Goal: Task Accomplishment & Management: Use online tool/utility

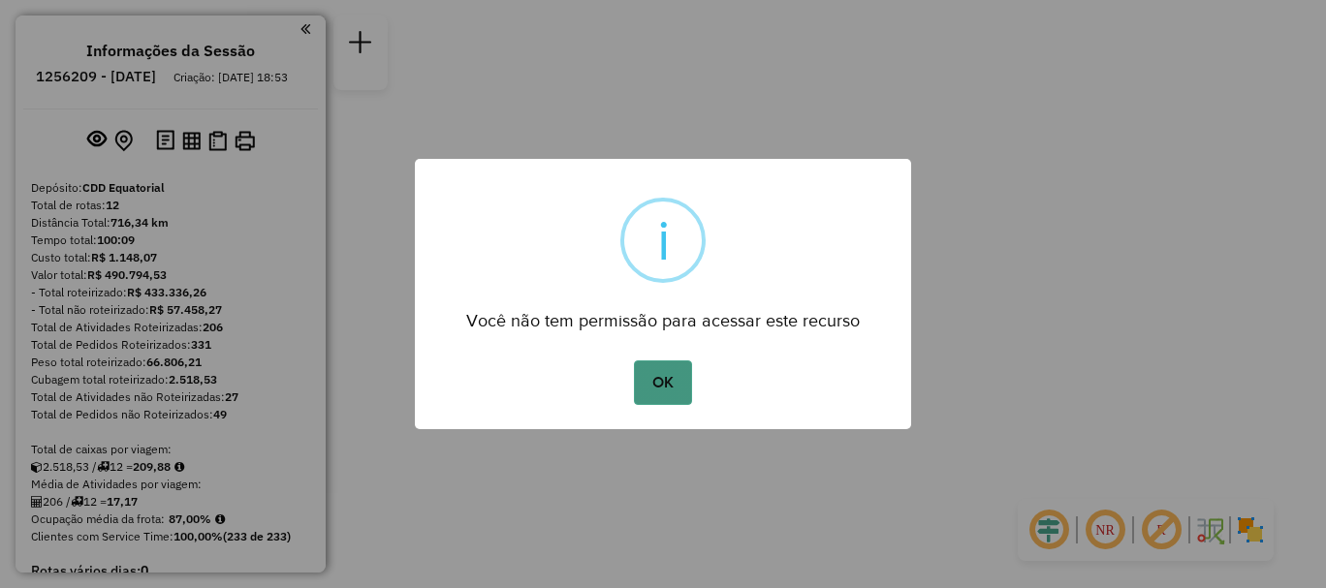
click at [676, 391] on button "OK" at bounding box center [662, 382] width 57 height 45
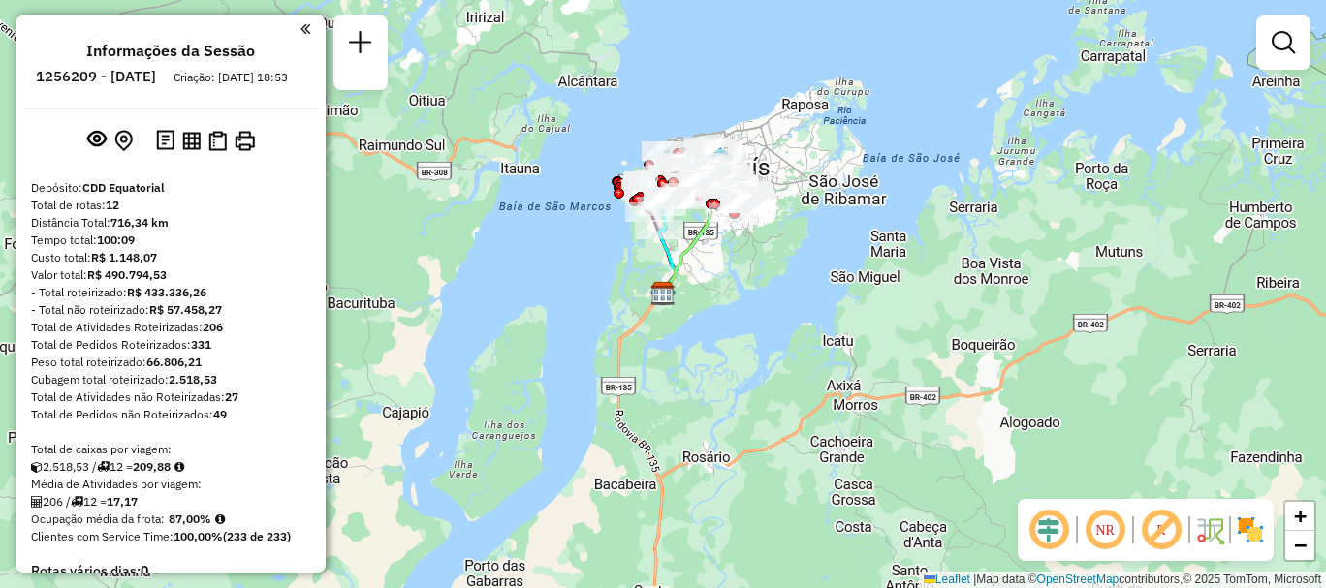
scroll to position [1590, 0]
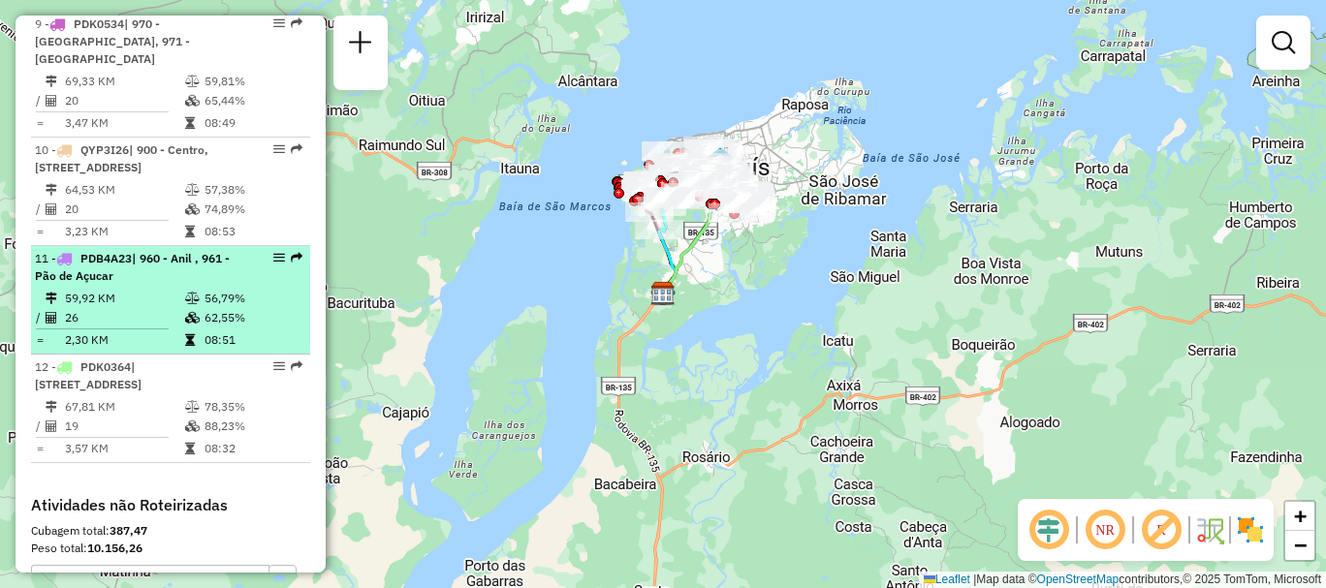
click at [215, 328] on td "62,55%" at bounding box center [252, 317] width 98 height 19
select select "**********"
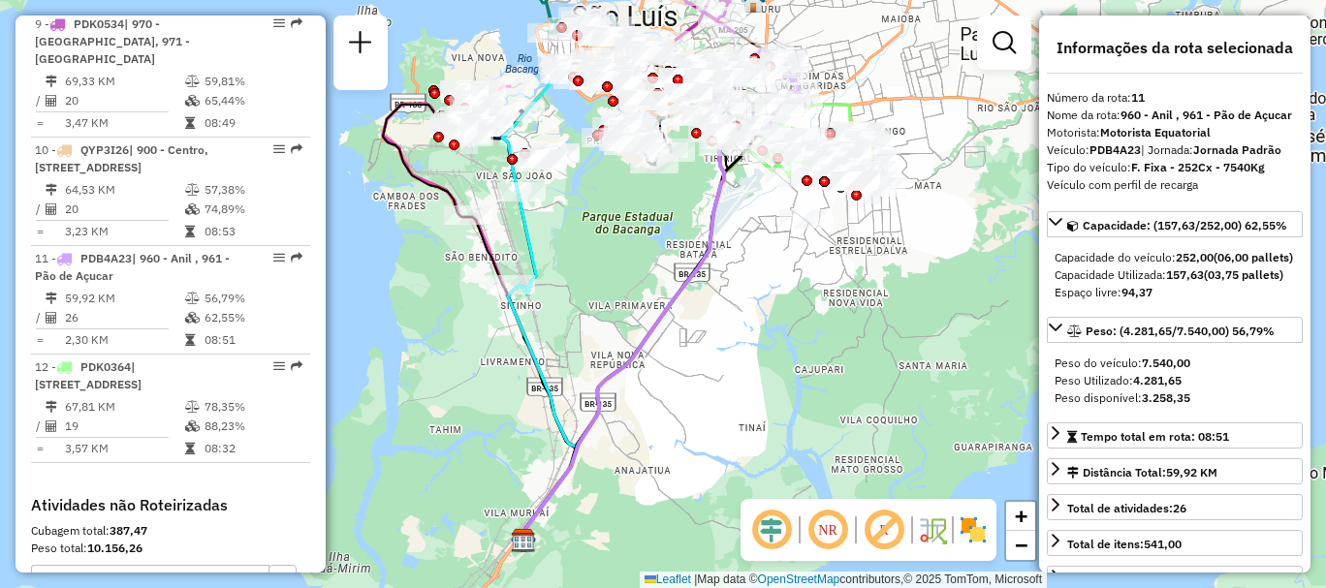
click at [784, 531] on em at bounding box center [771, 530] width 47 height 47
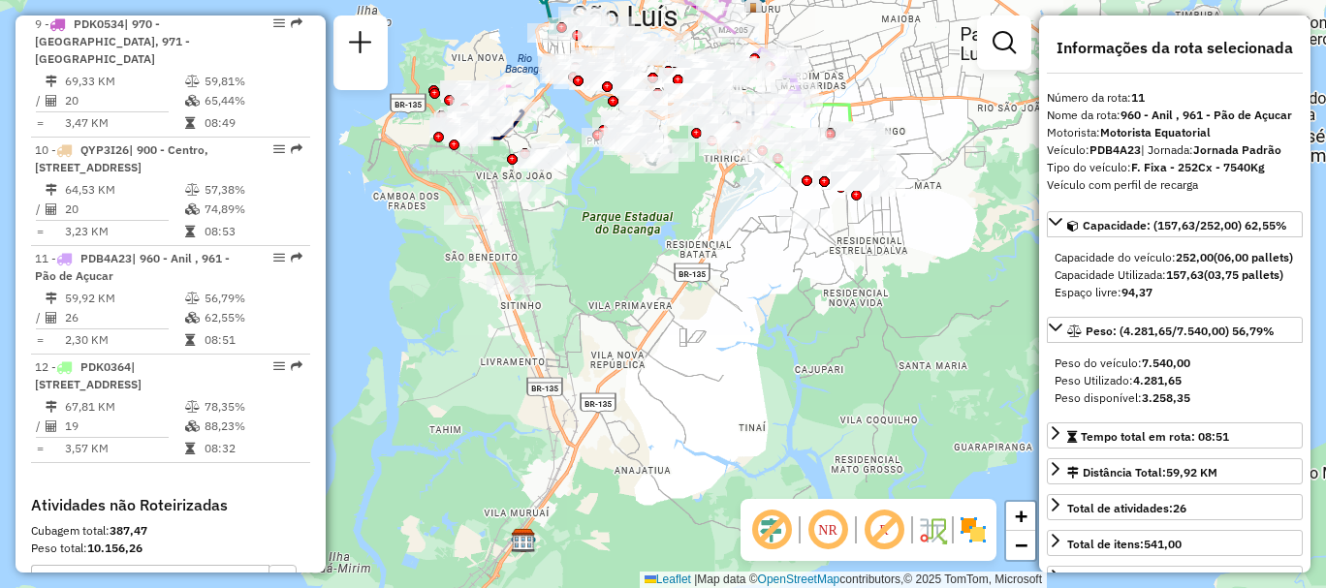
click at [831, 522] on em at bounding box center [827, 530] width 47 height 47
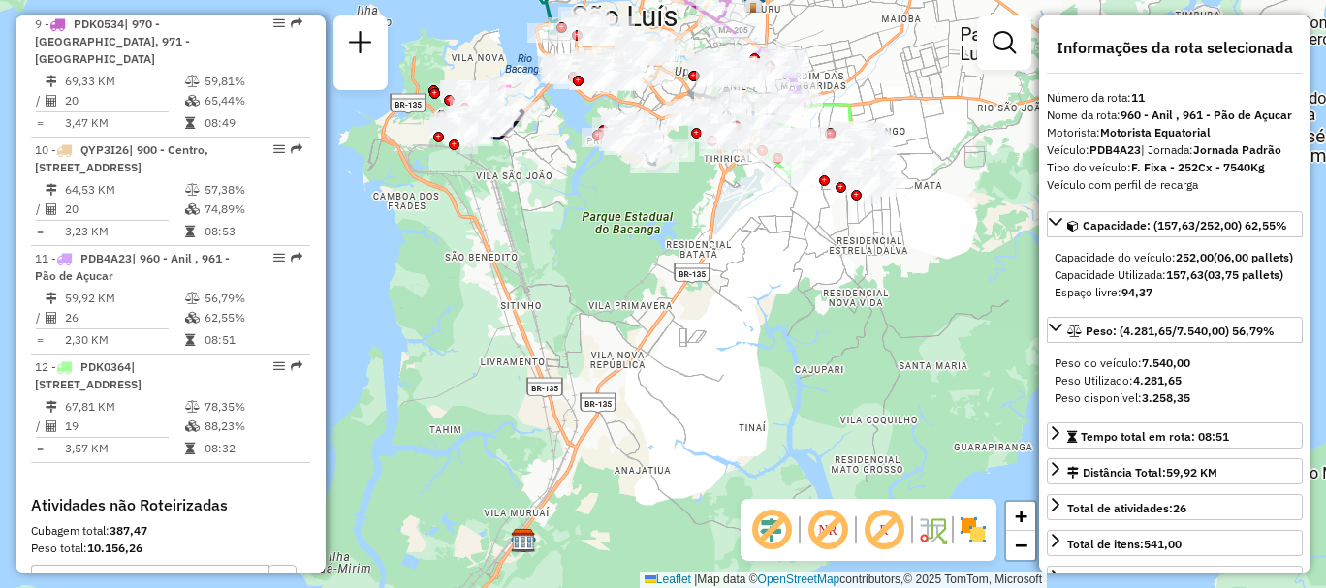
click at [964, 531] on img at bounding box center [972, 530] width 31 height 31
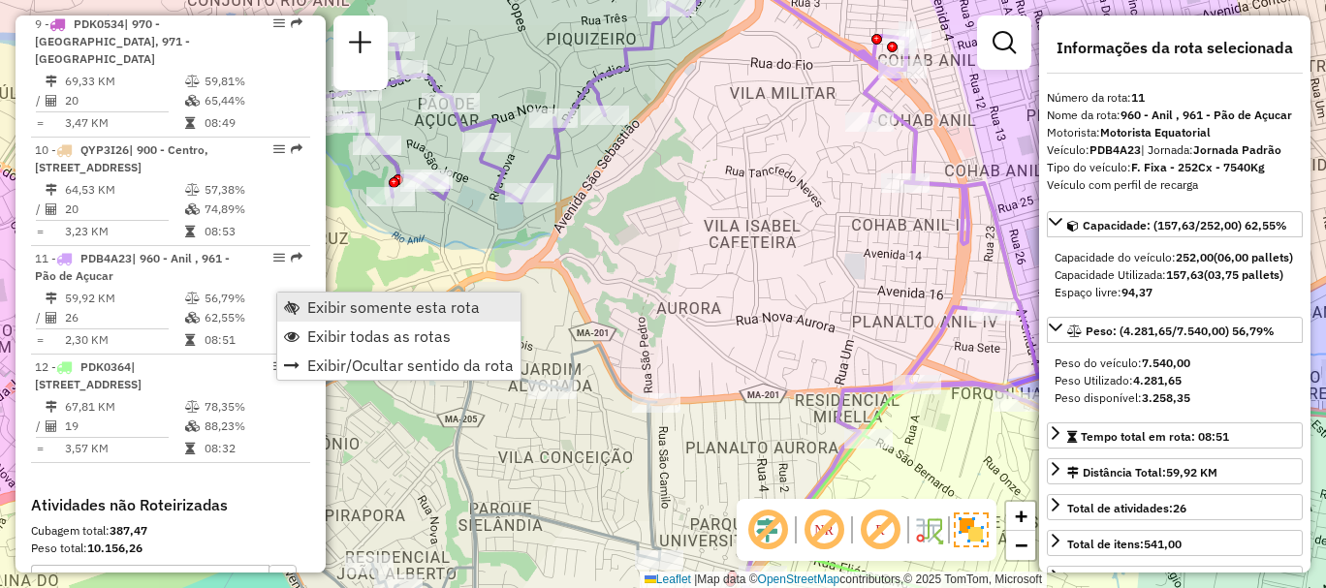
click at [322, 303] on span "Exibir somente esta rota" at bounding box center [393, 307] width 172 height 16
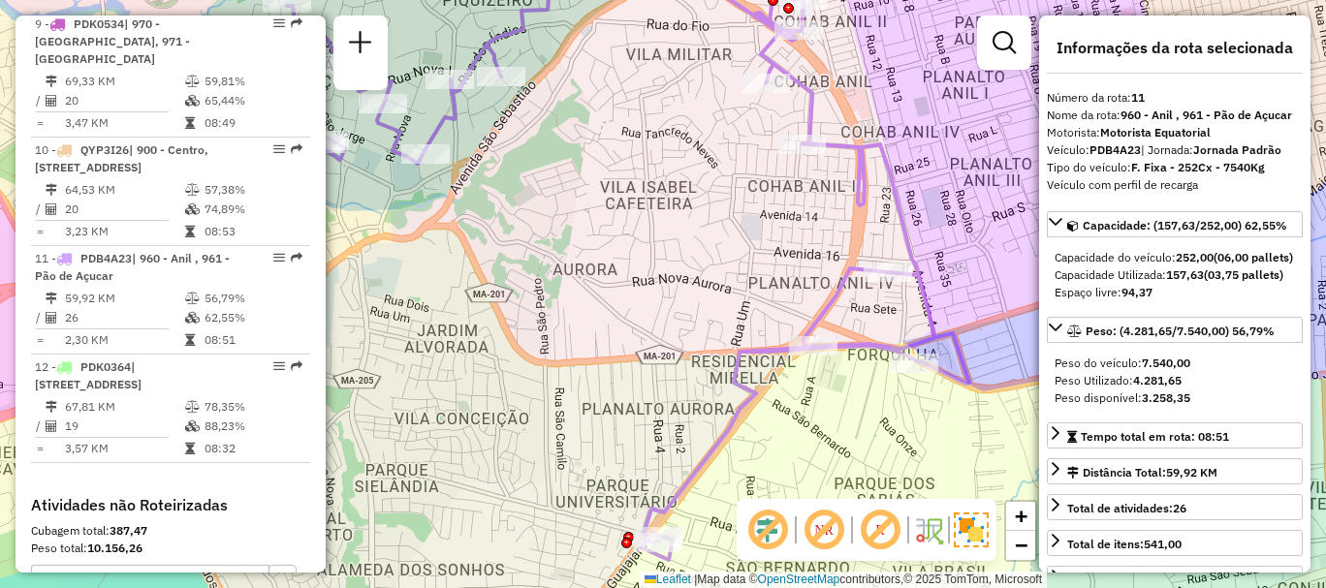
drag, startPoint x: 819, startPoint y: 441, endPoint x: 868, endPoint y: 466, distance: 55.5
click at [868, 466] on div "Janela de atendimento Grade de atendimento Capacidade Transportadoras Veículos …" at bounding box center [663, 294] width 1326 height 588
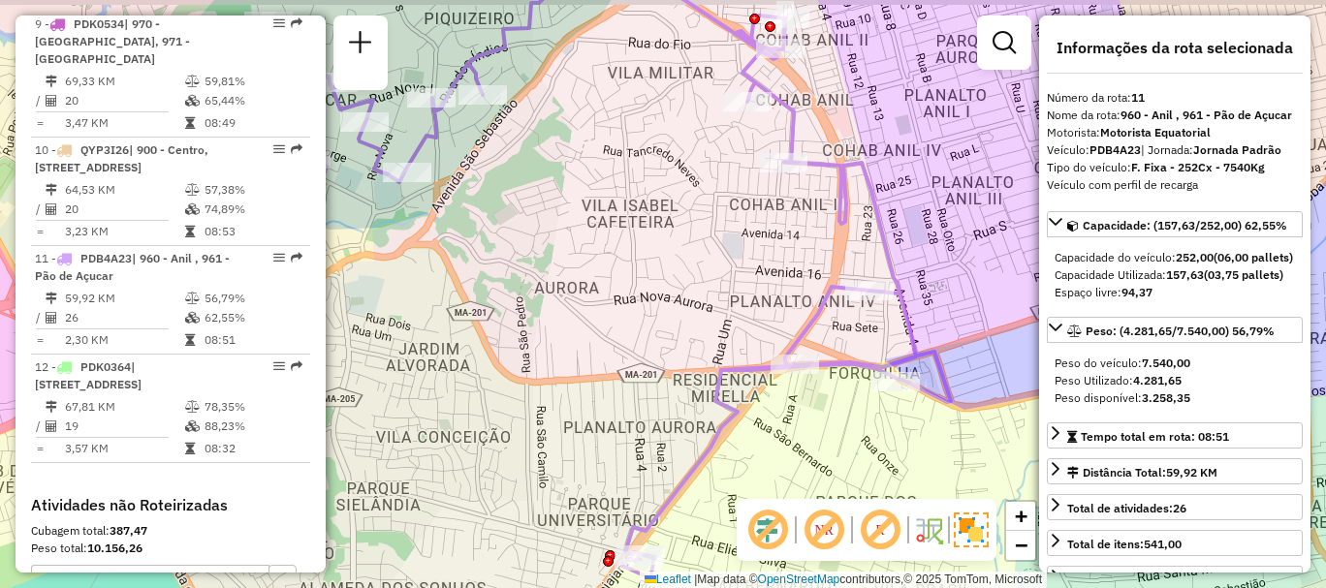
drag, startPoint x: 838, startPoint y: 421, endPoint x: 820, endPoint y: 439, distance: 26.0
click at [820, 439] on div "Janela de atendimento Grade de atendimento Capacidade Transportadoras Veículos …" at bounding box center [663, 294] width 1326 height 588
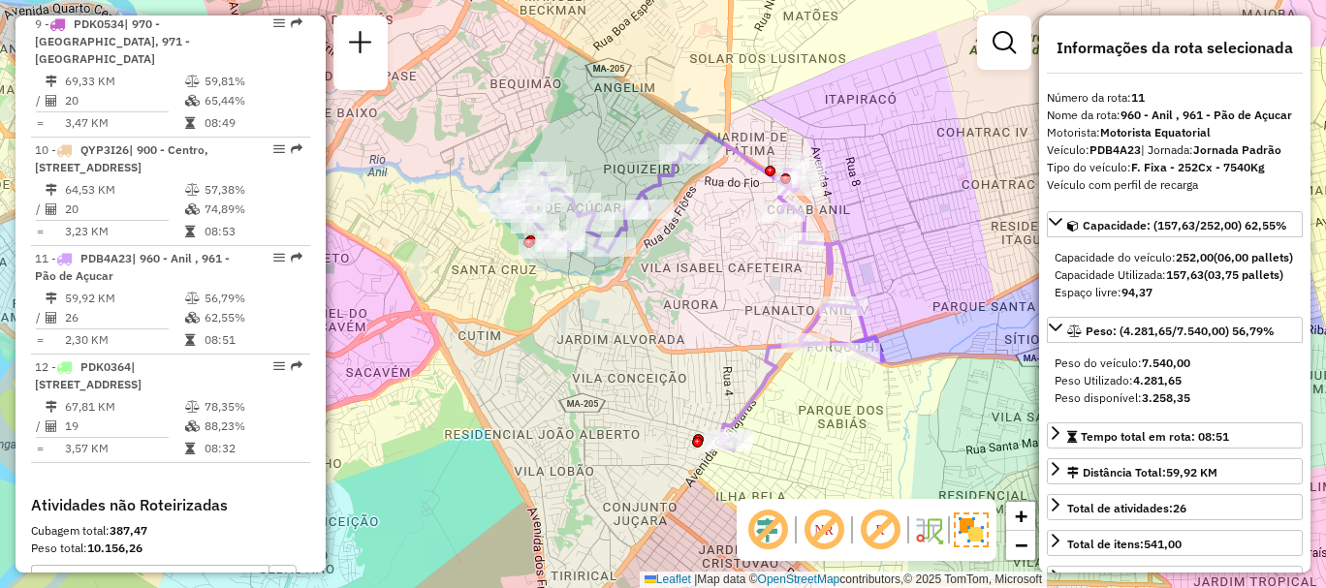
drag, startPoint x: 821, startPoint y: 453, endPoint x: 817, endPoint y: 393, distance: 59.2
click at [818, 393] on div "Janela de atendimento Grade de atendimento Capacidade Transportadoras Veículos …" at bounding box center [663, 294] width 1326 height 588
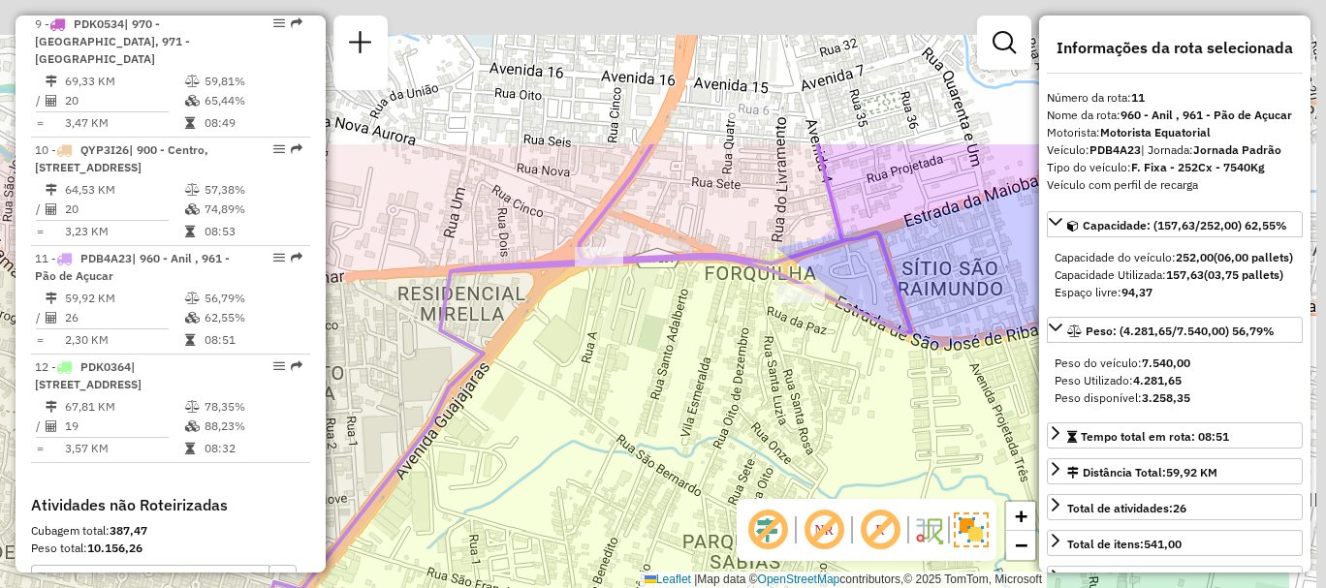
drag, startPoint x: 740, startPoint y: 431, endPoint x: 524, endPoint y: 521, distance: 234.1
click at [555, 587] on html "Aguarde... Pop-up bloqueado! Seu navegador bloqueou automáticamente a abertura …" at bounding box center [663, 294] width 1326 height 588
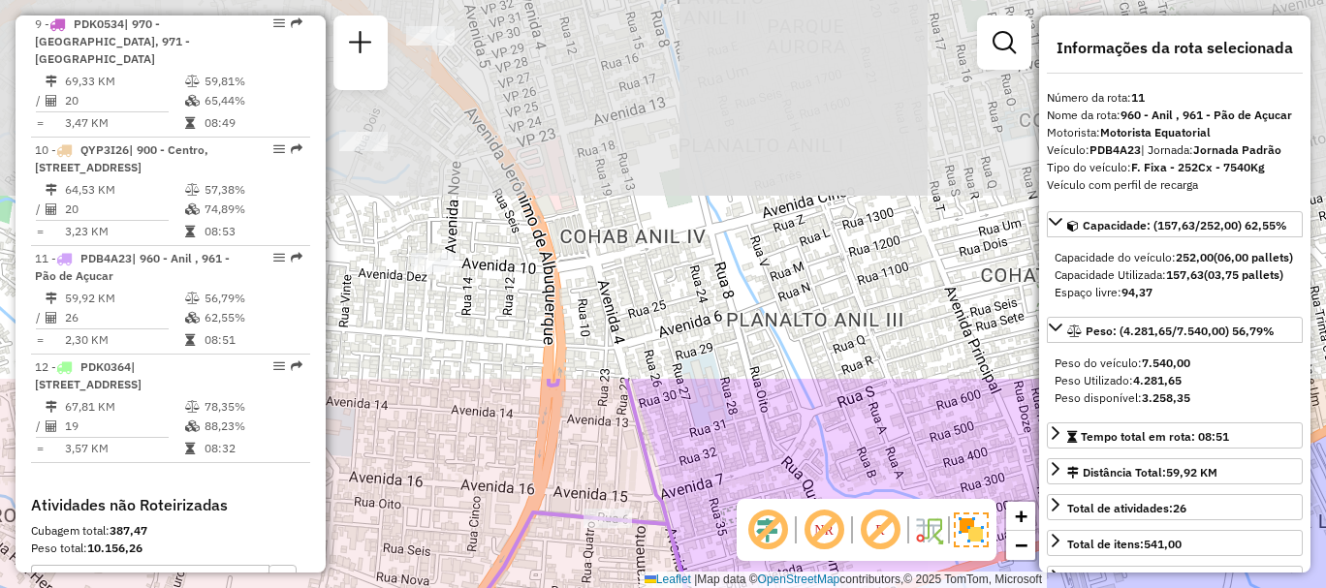
drag, startPoint x: 724, startPoint y: 182, endPoint x: 608, endPoint y: 598, distance: 431.7
click at [608, 587] on html "Aguarde... Pop-up bloqueado! Seu navegador bloqueou automáticamente a abertura …" at bounding box center [663, 294] width 1326 height 588
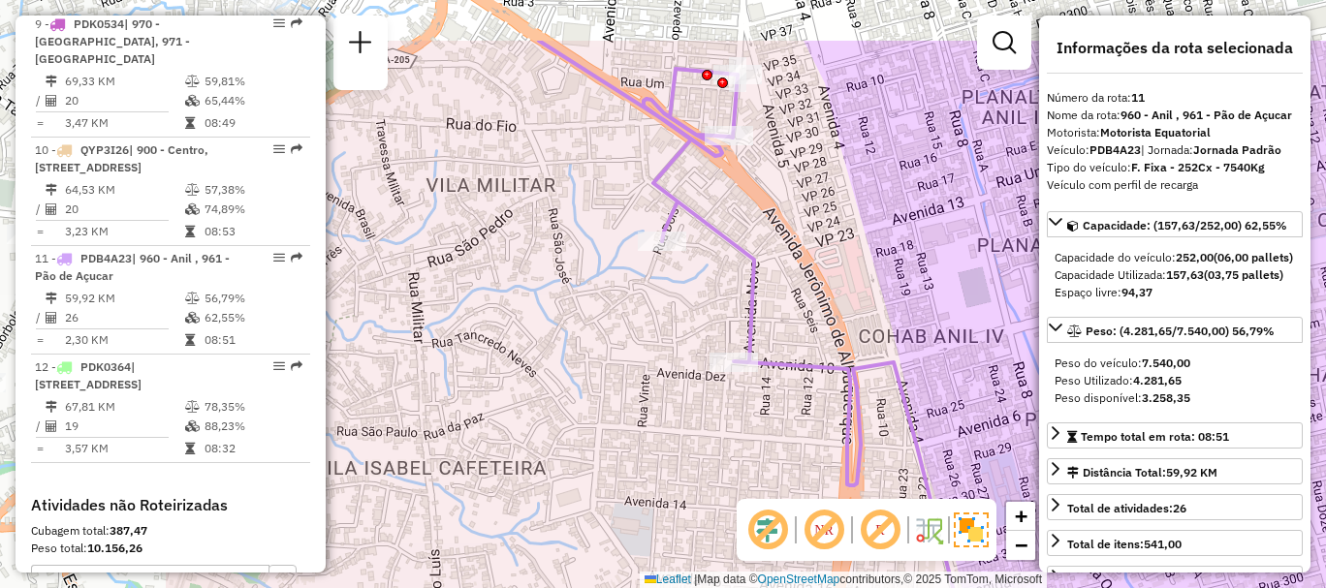
drag, startPoint x: 689, startPoint y: 185, endPoint x: 994, endPoint y: 247, distance: 311.5
click at [988, 262] on div "Janela de atendimento Grade de atendimento Capacidade Transportadoras Veículos …" at bounding box center [663, 294] width 1326 height 588
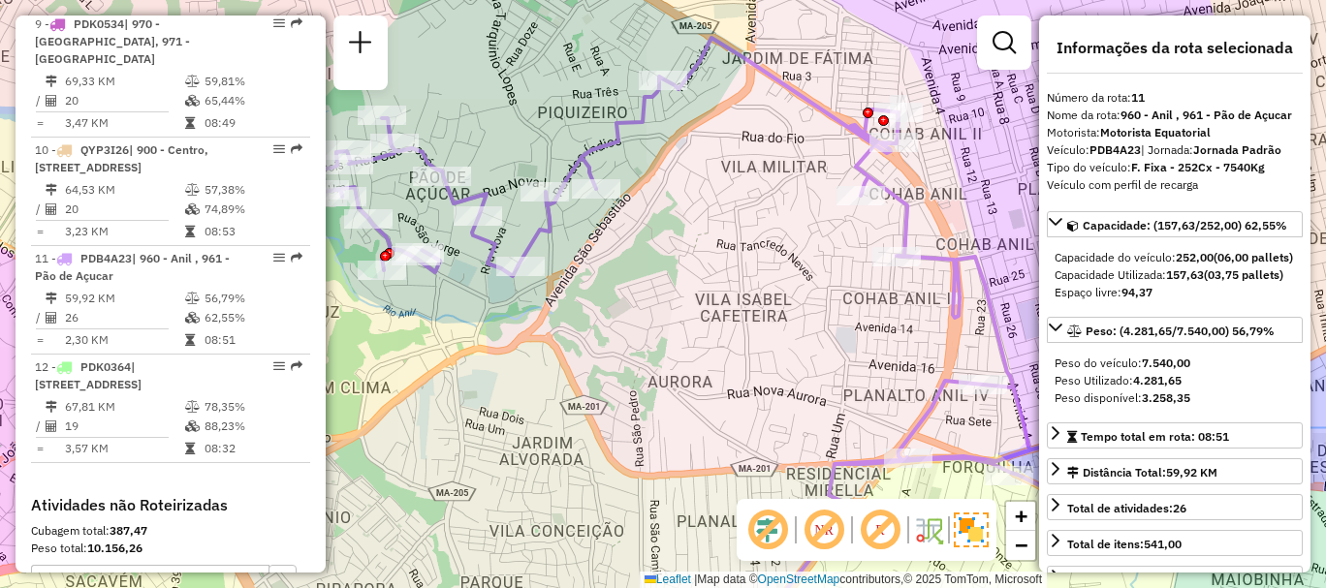
drag, startPoint x: 813, startPoint y: 301, endPoint x: 867, endPoint y: 291, distance: 55.3
click at [867, 291] on div "Janela de atendimento Grade de atendimento Capacidade Transportadoras Veículos …" at bounding box center [663, 294] width 1326 height 588
